Goal: Task Accomplishment & Management: Manage account settings

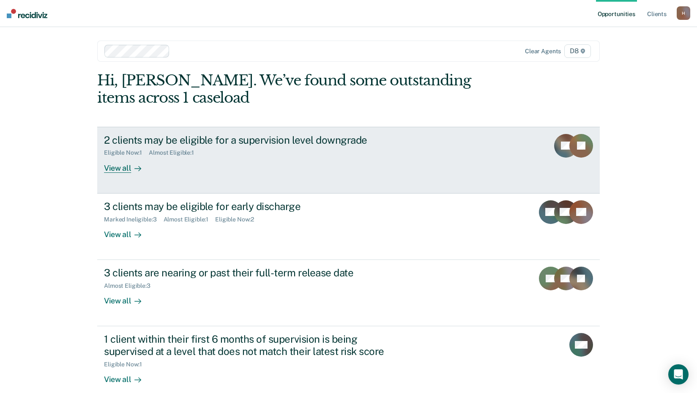
click at [260, 142] on div "2 clients may be eligible for a supervision level downgrade" at bounding box center [252, 140] width 297 height 12
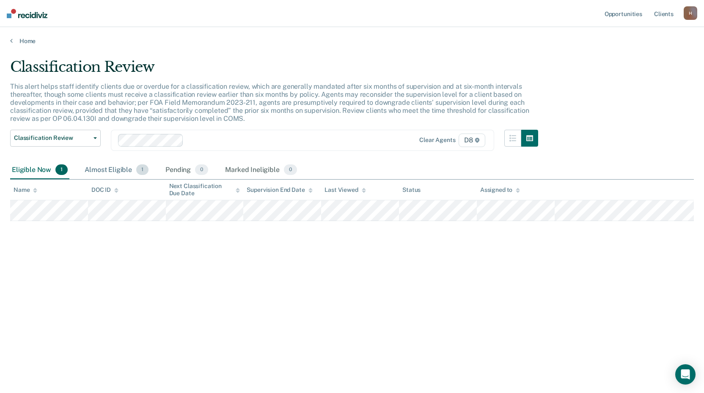
click at [124, 170] on div "Almost Eligible 1" at bounding box center [116, 170] width 67 height 19
click at [30, 166] on div "Eligible Now 1" at bounding box center [39, 170] width 59 height 19
click at [18, 42] on link "Home" at bounding box center [351, 41] width 683 height 8
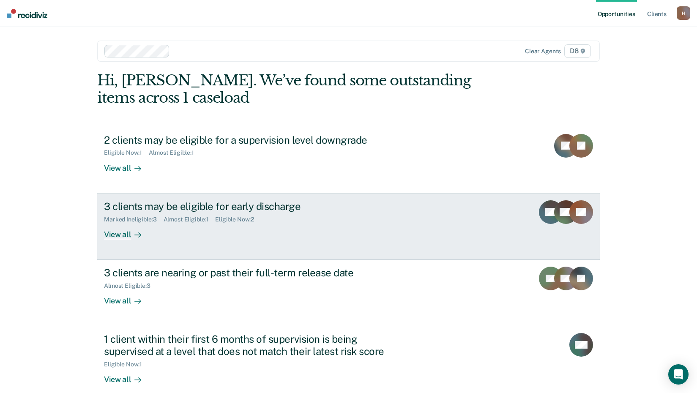
click at [367, 221] on div "Marked Ineligible : 3 Almost Eligible : 1 Eligible Now : 2" at bounding box center [252, 218] width 297 height 11
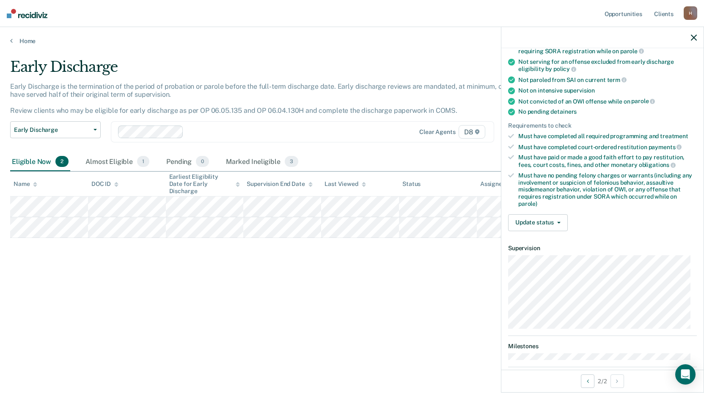
scroll to position [174, 0]
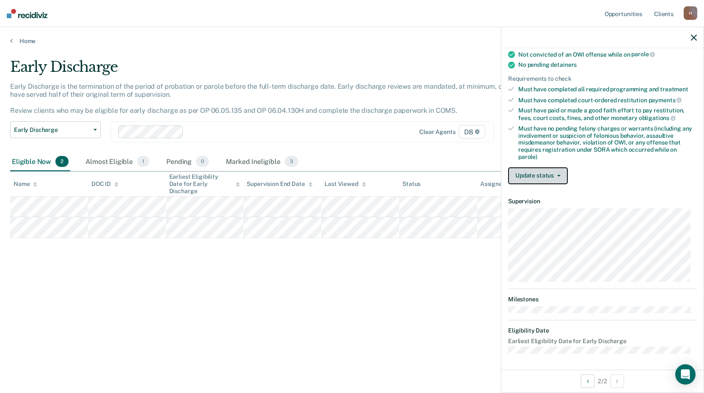
click at [559, 177] on button "Update status" at bounding box center [538, 175] width 60 height 17
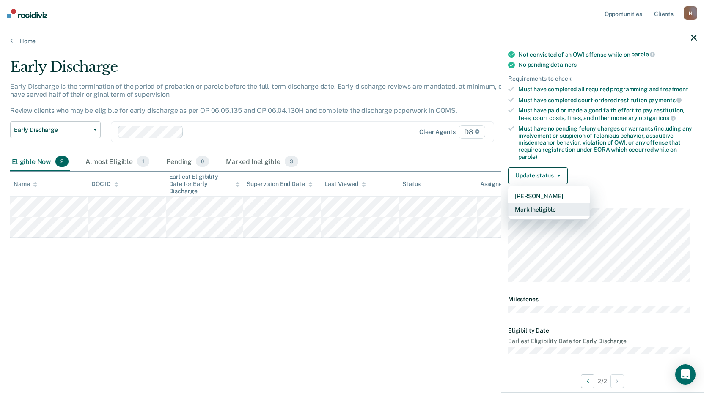
click at [564, 204] on button "Mark Ineligible" at bounding box center [549, 210] width 82 height 14
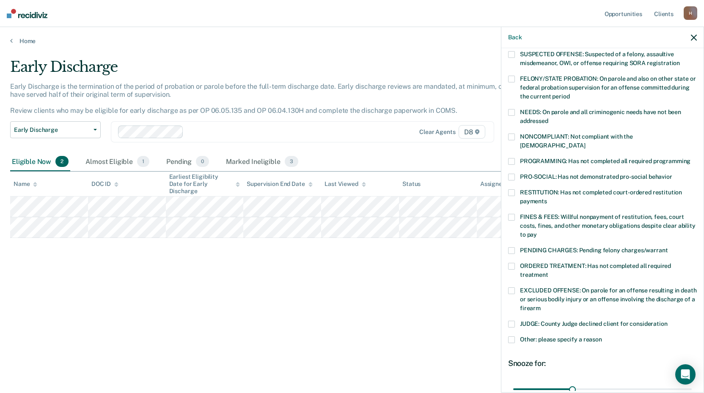
scroll to position [71, 0]
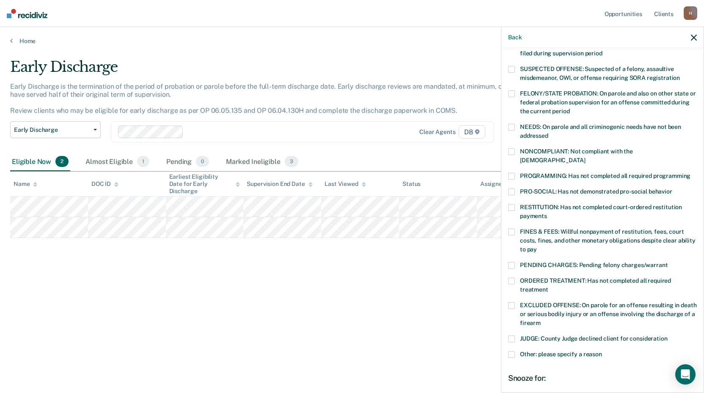
click at [516, 151] on label "NONCOMPLIANT: Not compliant with the [DEMOGRAPHIC_DATA]" at bounding box center [602, 157] width 189 height 18
click at [585, 157] on input "NONCOMPLIANT: Not compliant with the [DEMOGRAPHIC_DATA]" at bounding box center [585, 157] width 0 height 0
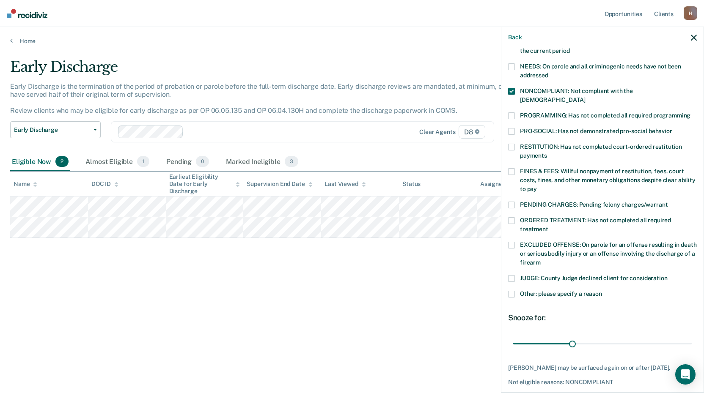
scroll to position [156, 0]
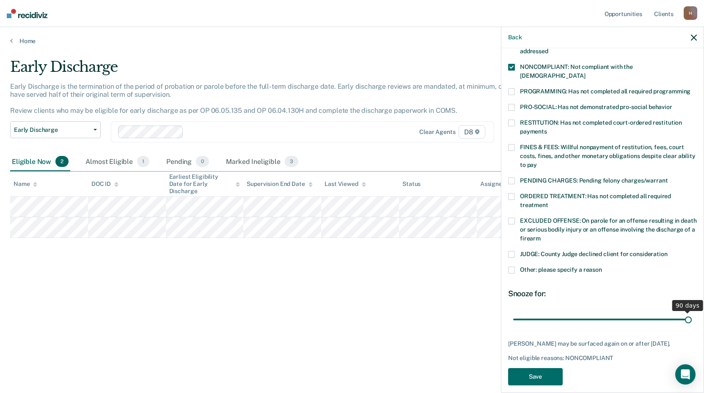
drag, startPoint x: 569, startPoint y: 310, endPoint x: 687, endPoint y: 304, distance: 117.3
type input "90"
click at [687, 312] on input "range" at bounding box center [602, 319] width 178 height 15
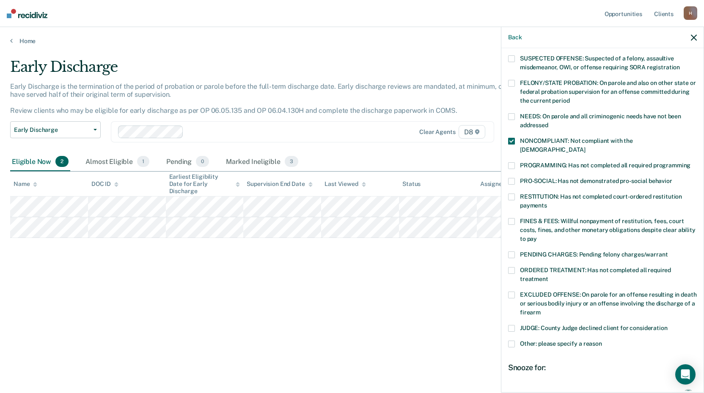
scroll to position [71, 0]
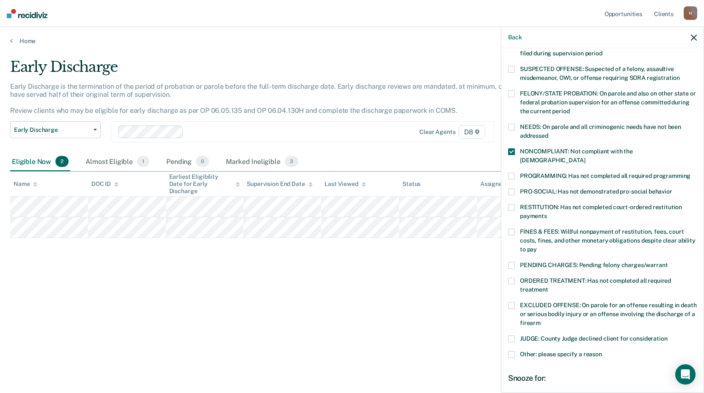
click at [512, 125] on span at bounding box center [511, 127] width 7 height 7
click at [548, 133] on input "NEEDS: On parole and all criminogenic needs have not been addressed" at bounding box center [548, 133] width 0 height 0
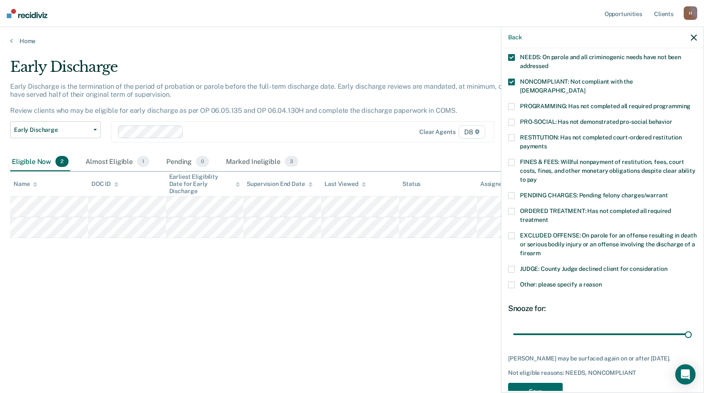
scroll to position [156, 0]
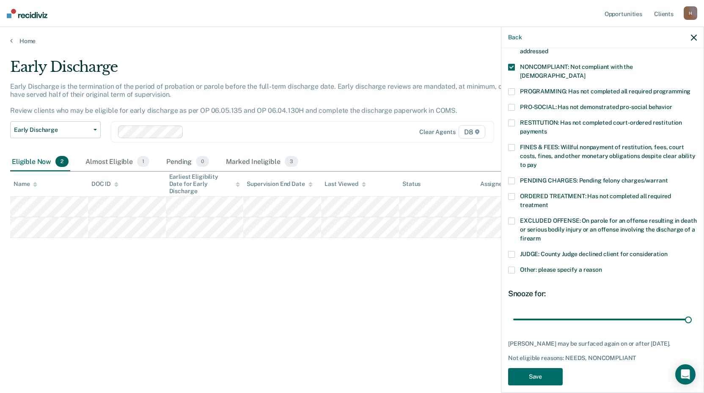
click at [515, 267] on label "Other: please specify a reason" at bounding box center [602, 271] width 189 height 9
click at [602, 267] on input "Other: please specify a reason" at bounding box center [602, 267] width 0 height 0
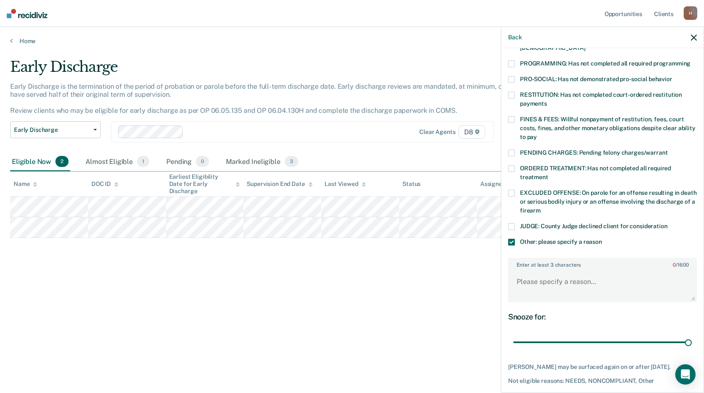
scroll to position [198, 0]
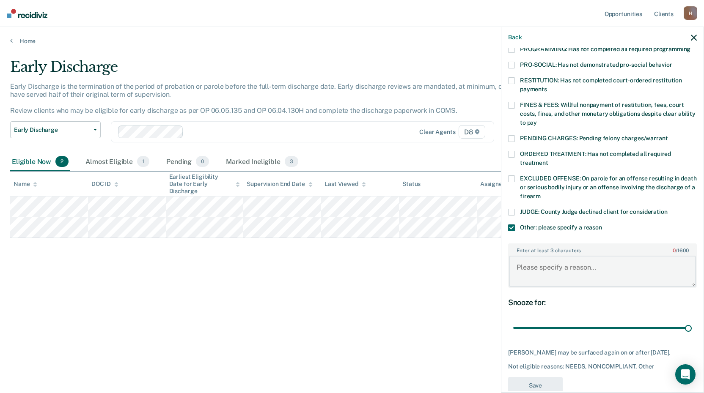
click at [583, 257] on textarea "Enter at least 3 characters 0 / 1600" at bounding box center [602, 271] width 187 height 31
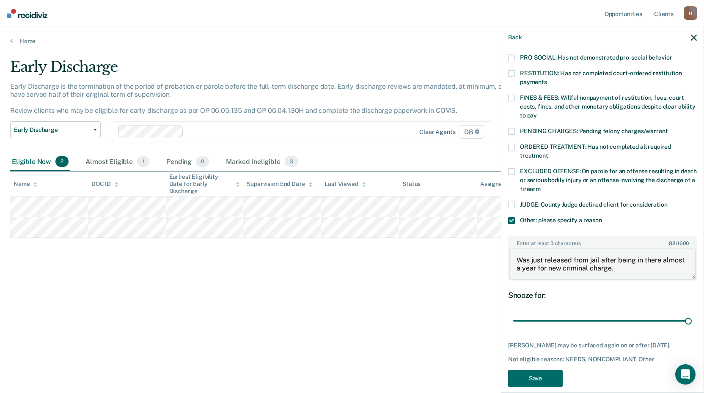
scroll to position [207, 0]
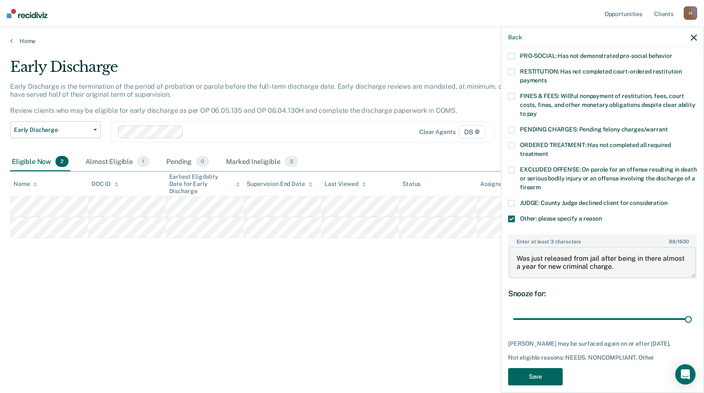
type textarea "Was just released from jail after being in there almost a year for new criminal…"
click at [531, 368] on button "Save" at bounding box center [535, 376] width 55 height 17
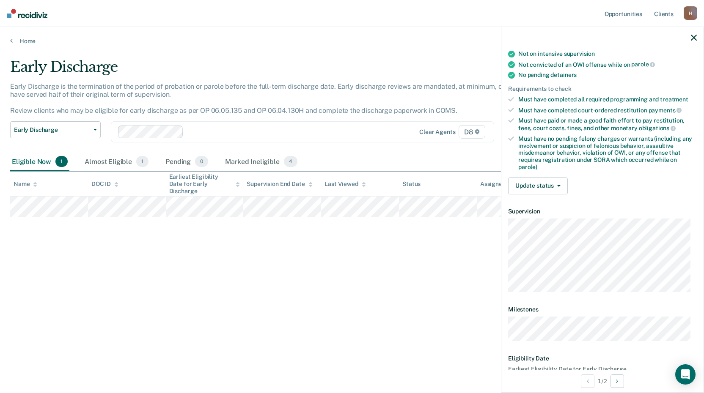
scroll to position [149, 0]
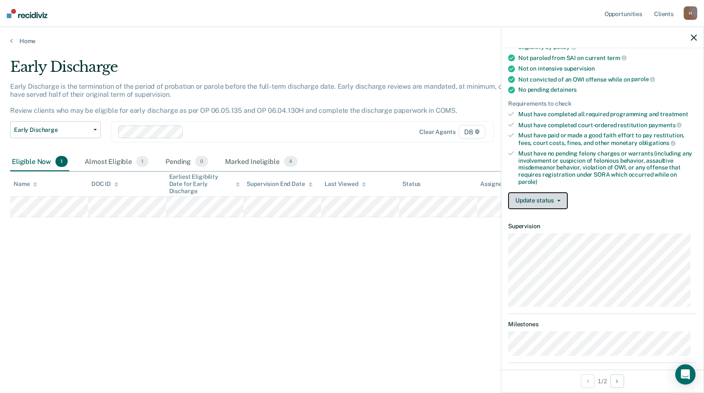
click at [544, 201] on button "Update status" at bounding box center [538, 200] width 60 height 17
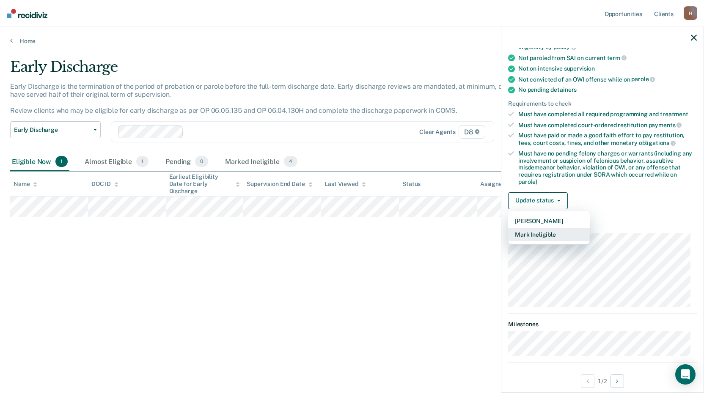
click at [540, 233] on button "Mark Ineligible" at bounding box center [549, 235] width 82 height 14
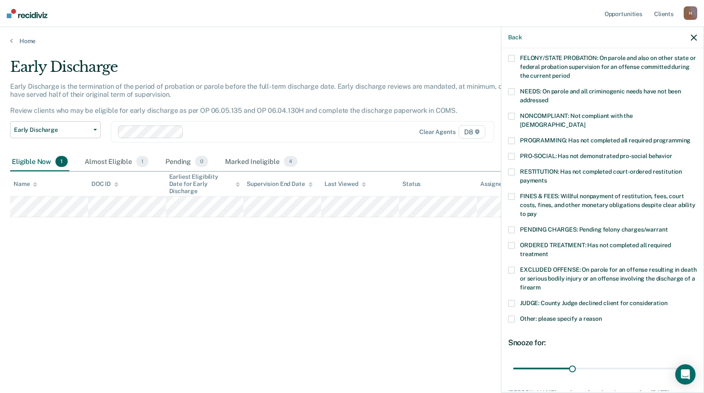
scroll to position [64, 0]
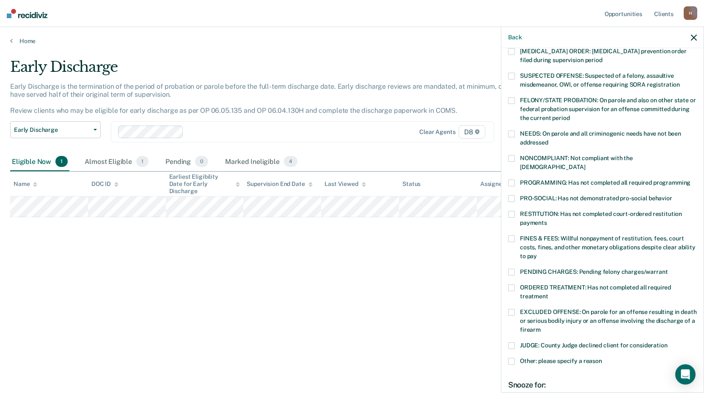
click at [512, 137] on label "NEEDS: On parole and all criminogenic needs have not been addressed" at bounding box center [602, 140] width 189 height 18
click at [548, 140] on input "NEEDS: On parole and all criminogenic needs have not been addressed" at bounding box center [548, 140] width 0 height 0
click at [516, 162] on label "NONCOMPLIANT: Not compliant with the [DEMOGRAPHIC_DATA]" at bounding box center [602, 164] width 189 height 18
click at [585, 164] on input "NONCOMPLIANT: Not compliant with the [DEMOGRAPHIC_DATA]" at bounding box center [585, 164] width 0 height 0
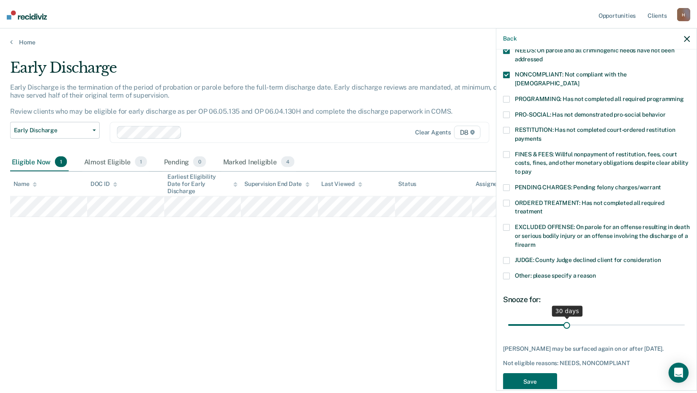
scroll to position [163, 0]
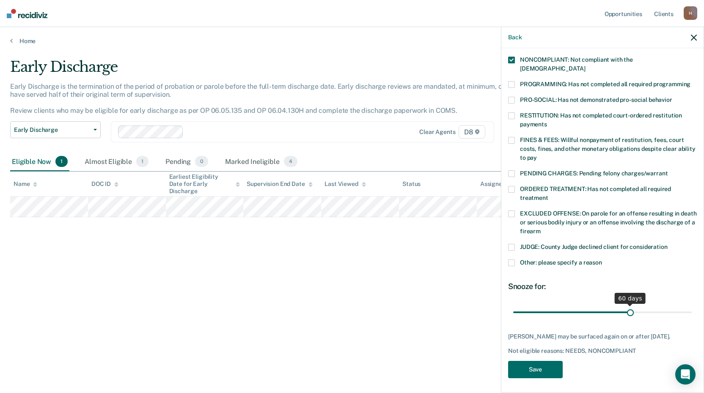
drag, startPoint x: 569, startPoint y: 302, endPoint x: 626, endPoint y: 306, distance: 56.8
type input "60"
click at [626, 306] on input "range" at bounding box center [602, 312] width 178 height 15
click at [542, 370] on button "Save" at bounding box center [535, 369] width 55 height 17
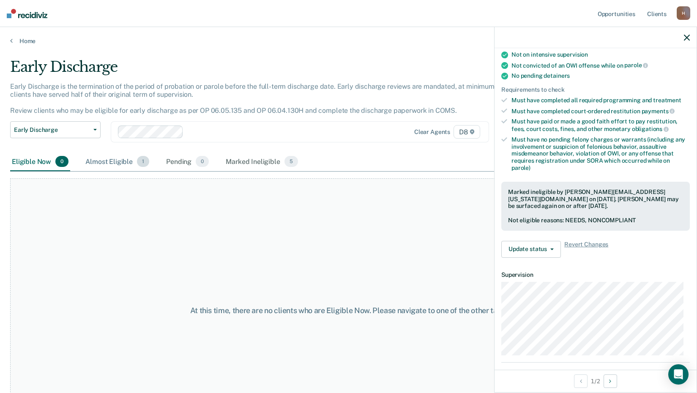
click at [119, 160] on div "Almost Eligible 1" at bounding box center [117, 162] width 67 height 19
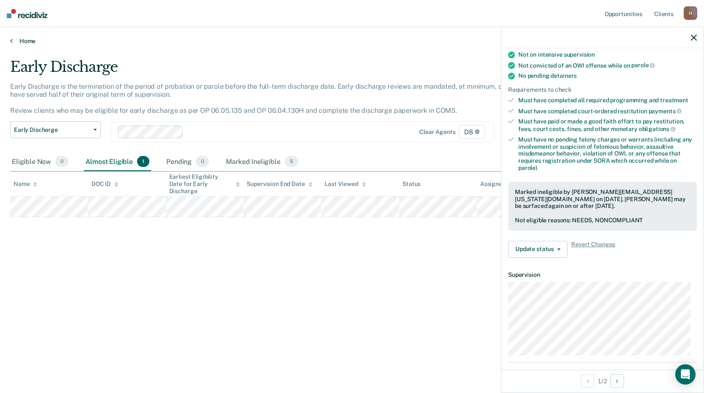
click at [19, 41] on link "Home" at bounding box center [351, 41] width 683 height 8
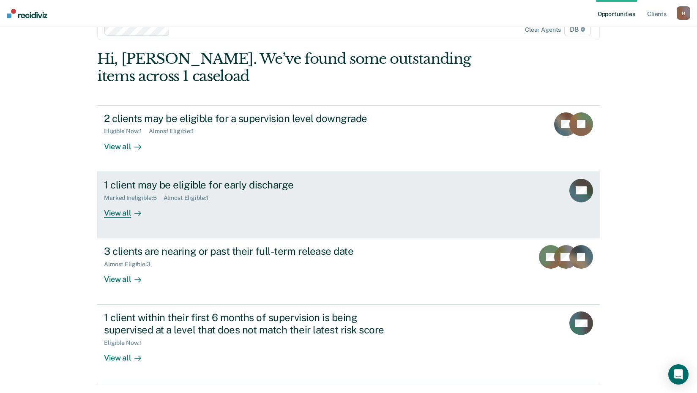
scroll to position [42, 0]
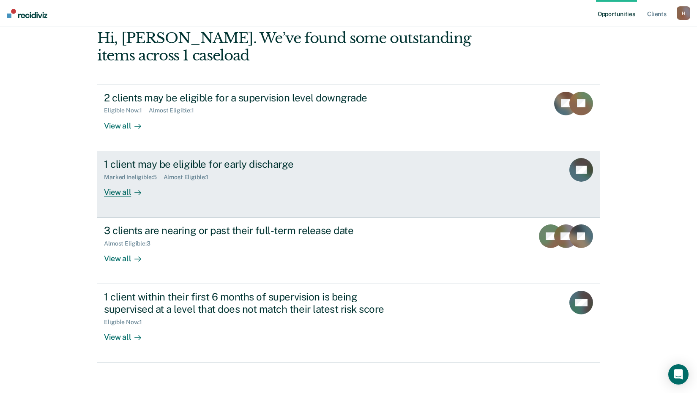
click at [272, 187] on div "1 client may be eligible for early discharge Marked Ineligible : 5 Almost Eligi…" at bounding box center [262, 177] width 317 height 39
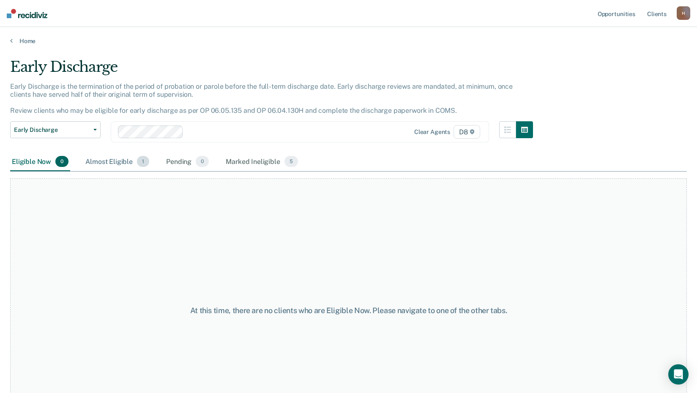
click at [107, 159] on div "Almost Eligible 1" at bounding box center [117, 162] width 67 height 19
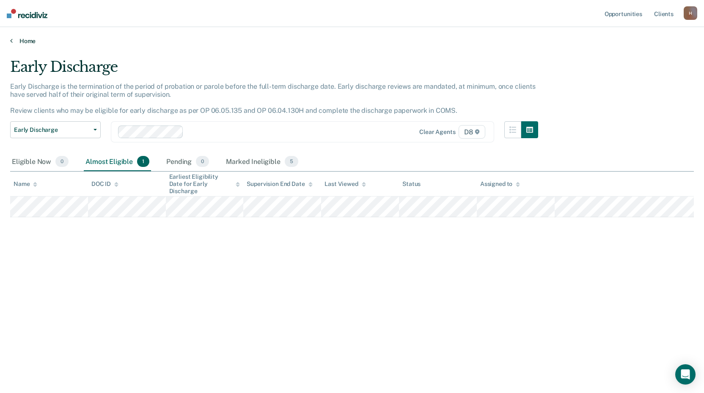
click at [31, 41] on link "Home" at bounding box center [351, 41] width 683 height 8
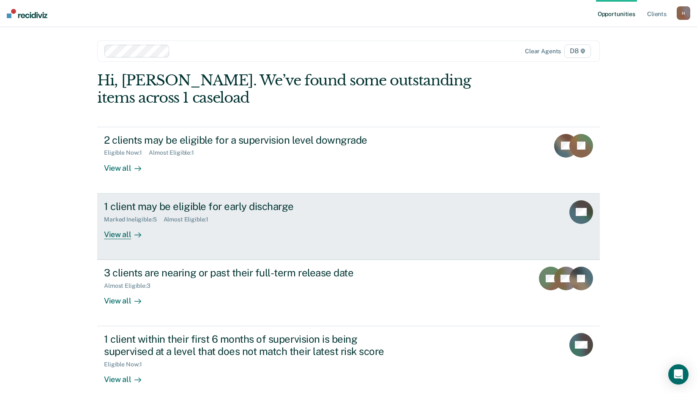
scroll to position [42, 0]
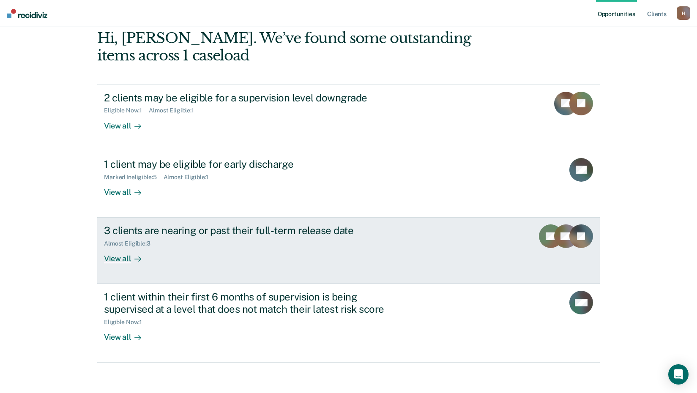
click at [395, 249] on div "3 clients are nearing or past their full-term release date Almost Eligible : 3 …" at bounding box center [262, 243] width 317 height 39
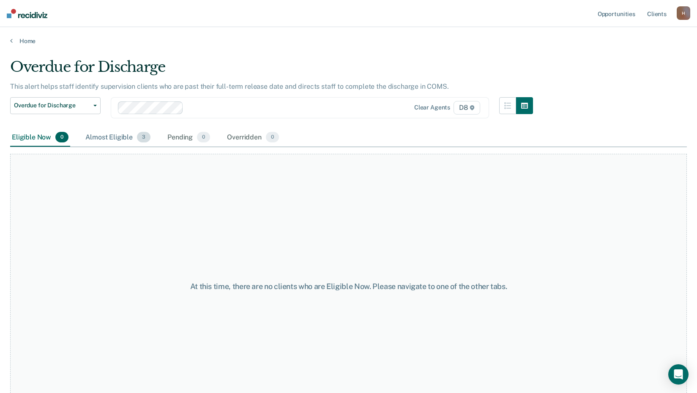
click at [99, 138] on div "Almost Eligible 3" at bounding box center [118, 138] width 68 height 19
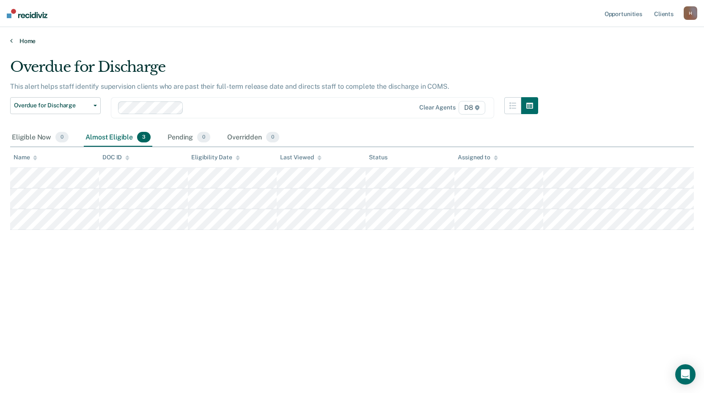
click at [29, 43] on link "Home" at bounding box center [351, 41] width 683 height 8
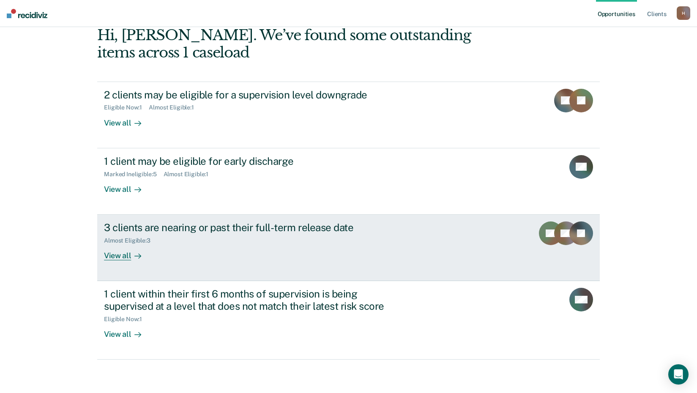
scroll to position [46, 0]
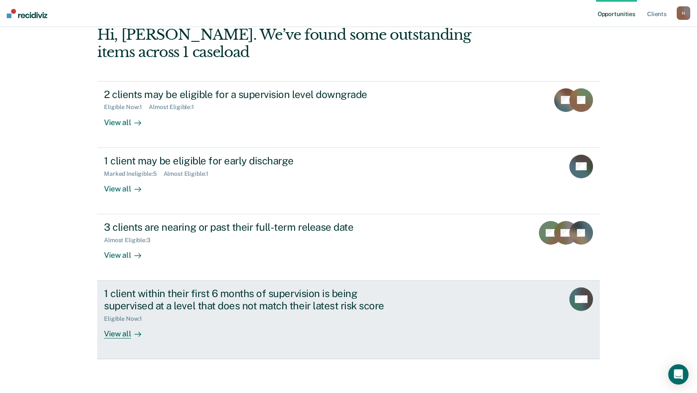
click at [390, 296] on div "1 client within their first 6 months of supervision is being supervised at a le…" at bounding box center [252, 299] width 297 height 25
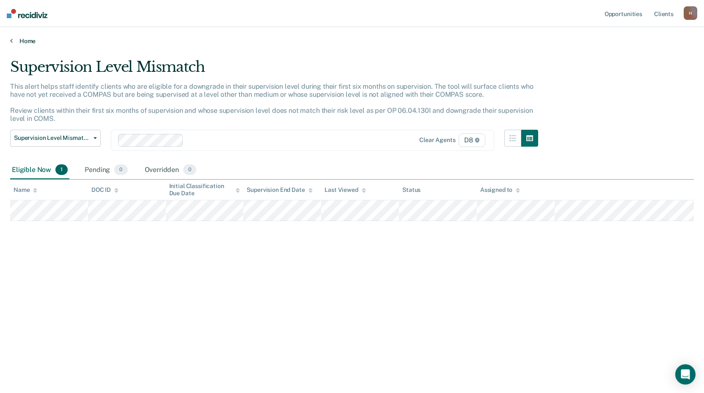
click at [32, 40] on link "Home" at bounding box center [351, 41] width 683 height 8
